Goal: Subscribe to service/newsletter

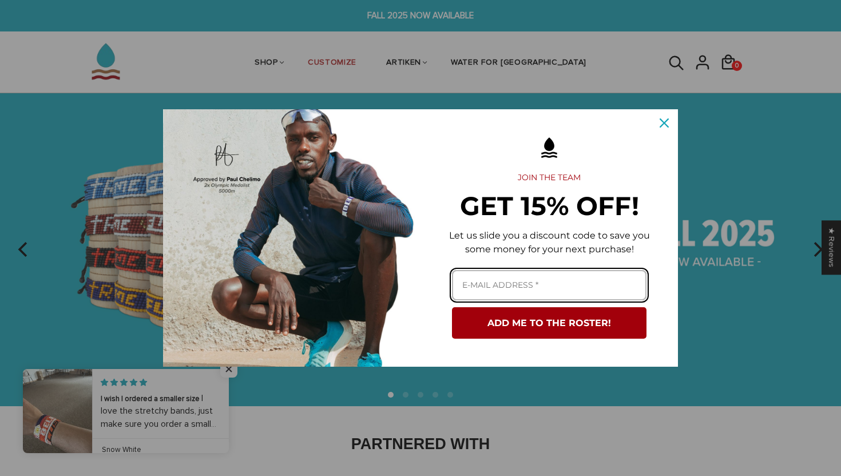
click at [581, 283] on input "Email field" at bounding box center [549, 285] width 194 height 30
type input "[EMAIL_ADDRESS][DOMAIN_NAME]"
click at [452, 307] on button "ADD ME TO THE ROSTER!" at bounding box center [549, 322] width 194 height 31
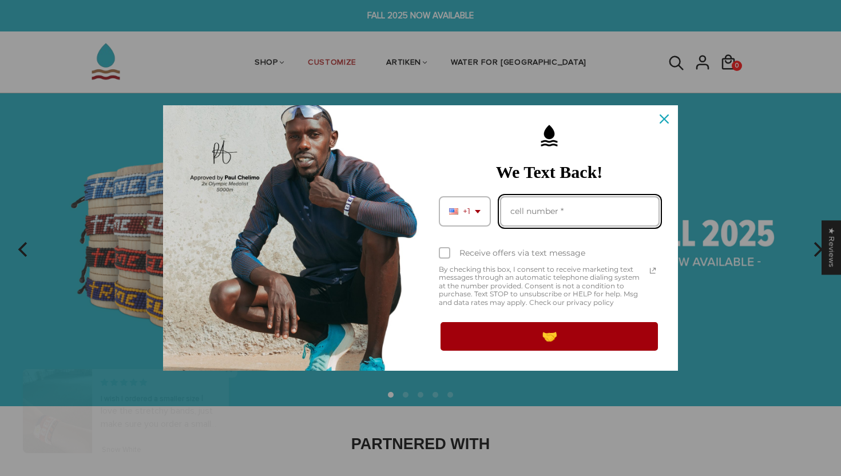
click at [566, 206] on input "Phone number field" at bounding box center [580, 211] width 160 height 30
type input "8565659656"
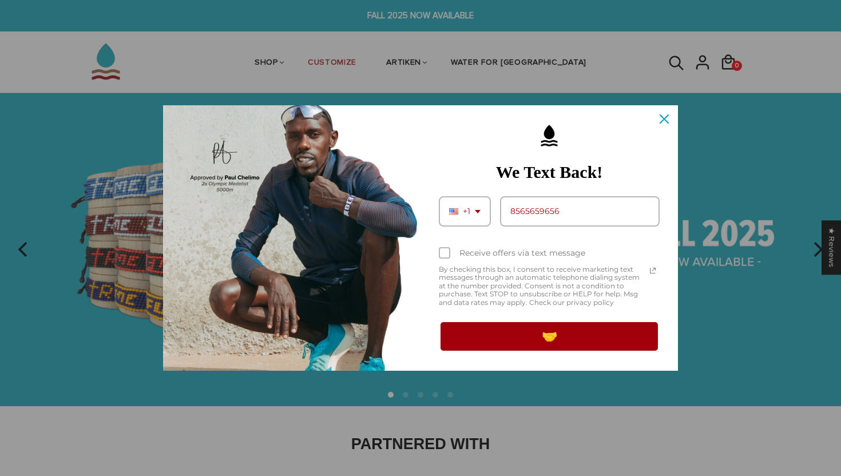
click at [554, 248] on div "Receive offers via text message" at bounding box center [522, 253] width 126 height 10
click at [446, 250] on input "Receive offers via text message" at bounding box center [442, 253] width 7 height 7
click at [554, 248] on div "Receive offers via text message" at bounding box center [522, 253] width 126 height 10
click at [446, 250] on input "Receive offers via text message" at bounding box center [442, 253] width 7 height 7
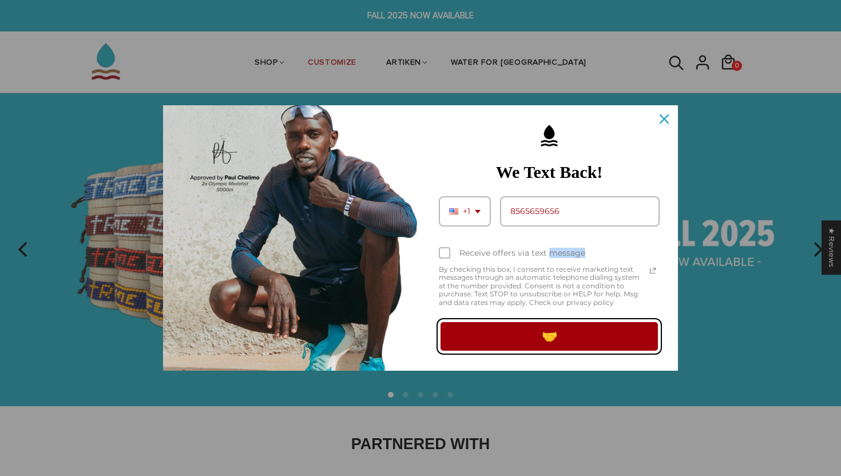
click at [555, 333] on button "🤝" at bounding box center [549, 336] width 221 height 32
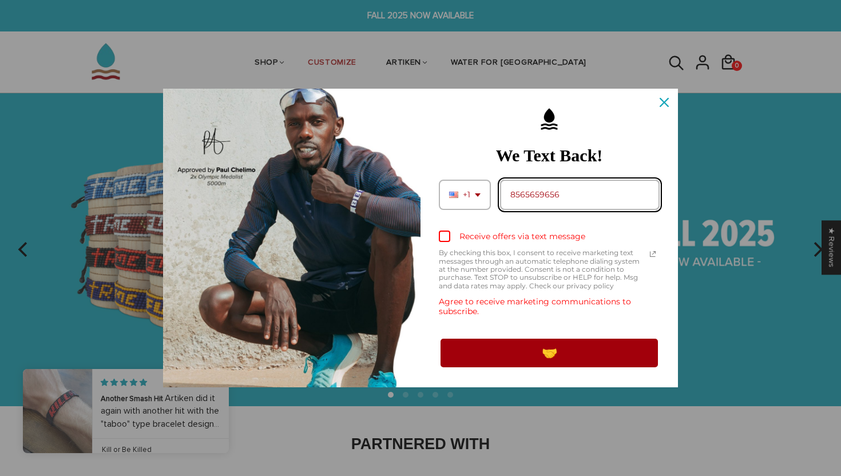
click at [572, 194] on input "8565659656" at bounding box center [580, 195] width 160 height 30
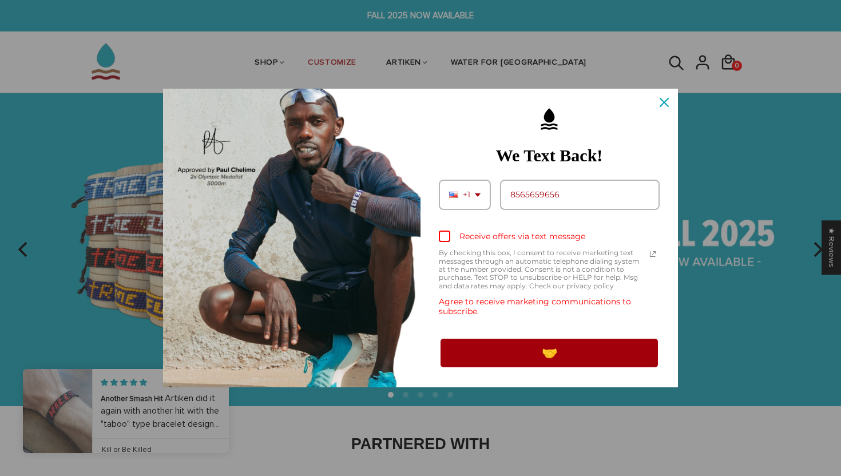
click at [578, 247] on label "Receive offers via text message" at bounding box center [549, 236] width 221 height 25
click at [446, 241] on input "Receive offers via text message" at bounding box center [442, 237] width 7 height 7
checkbox input "true"
click at [581, 371] on div "Something went wrong! 🤝" at bounding box center [549, 353] width 235 height 46
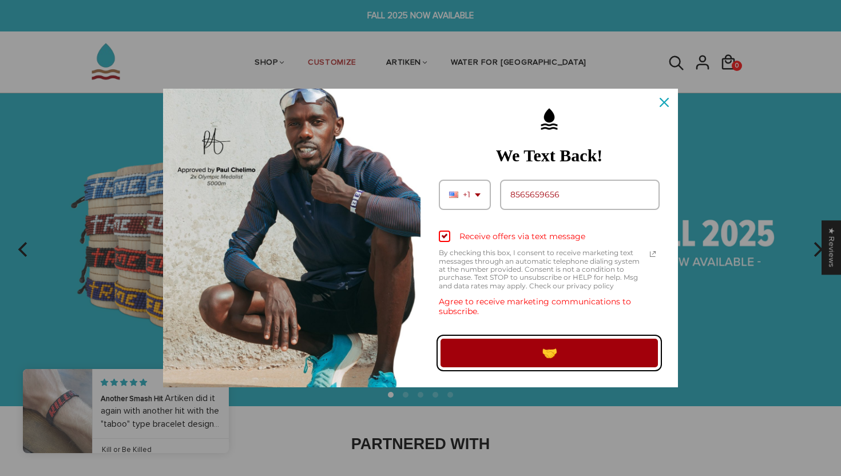
click at [581, 360] on button "🤝" at bounding box center [549, 353] width 221 height 32
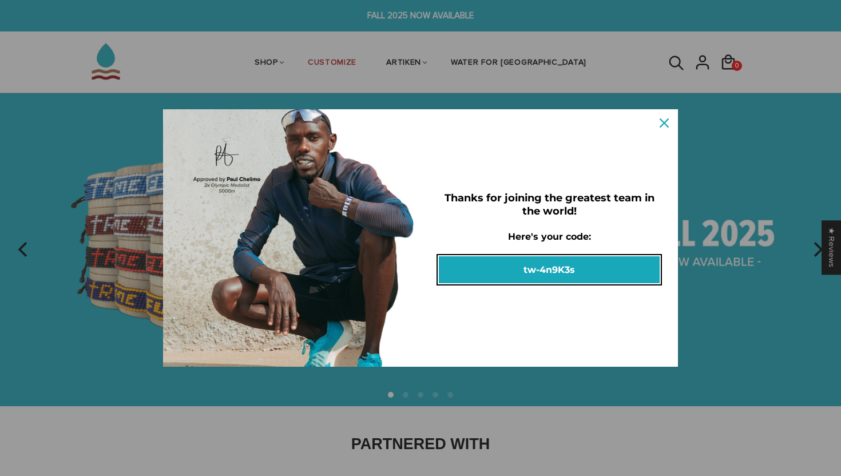
drag, startPoint x: 583, startPoint y: 269, endPoint x: 525, endPoint y: 269, distance: 58.3
click at [525, 269] on button "tw-4n9K3s" at bounding box center [549, 269] width 221 height 27
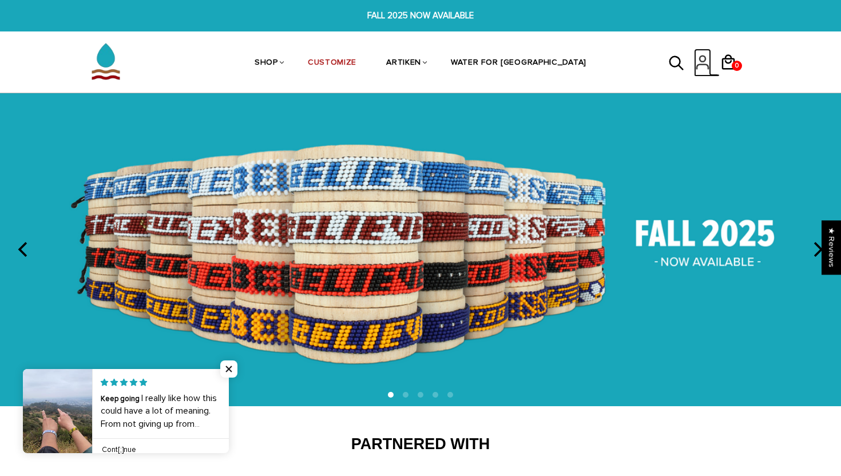
click at [708, 60] on icon at bounding box center [702, 62] width 17 height 27
